Goal: Find specific page/section

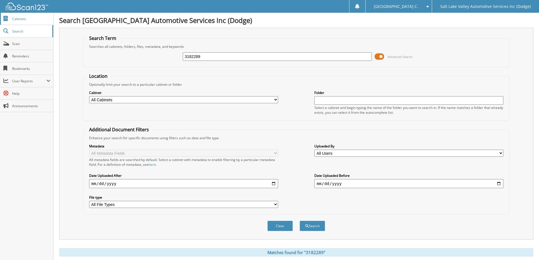
click at [32, 17] on span "Cabinets" at bounding box center [31, 18] width 38 height 5
click at [24, 33] on span "Search" at bounding box center [30, 31] width 37 height 5
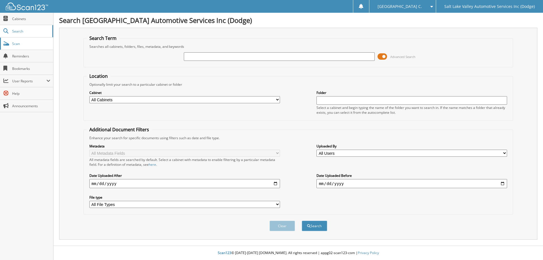
click at [23, 44] on span "Scan" at bounding box center [31, 43] width 38 height 5
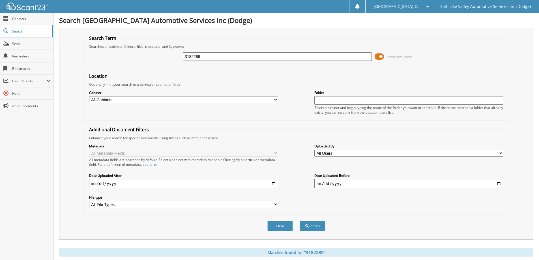
scroll to position [45, 0]
click at [22, 56] on span "Reminders" at bounding box center [31, 56] width 38 height 5
click at [209, 60] on input "3182289" at bounding box center [277, 56] width 189 height 8
paste input "3221966"
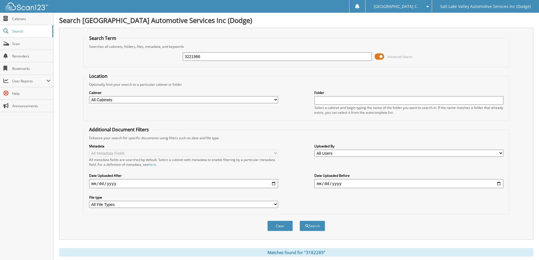
type input "3221966"
click at [299, 221] on button "Search" at bounding box center [311, 226] width 25 height 10
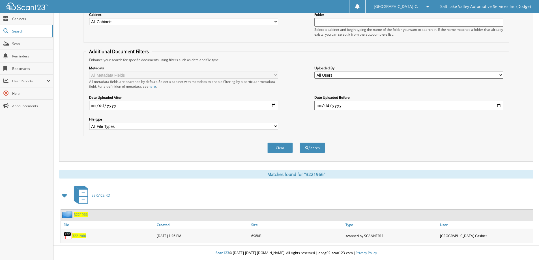
click at [75, 239] on div "3221966" at bounding box center [108, 235] width 94 height 11
click at [80, 235] on span "3221966" at bounding box center [79, 235] width 14 height 5
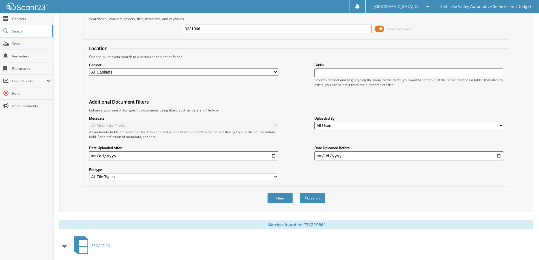
scroll to position [0, 0]
